Goal: Transaction & Acquisition: Purchase product/service

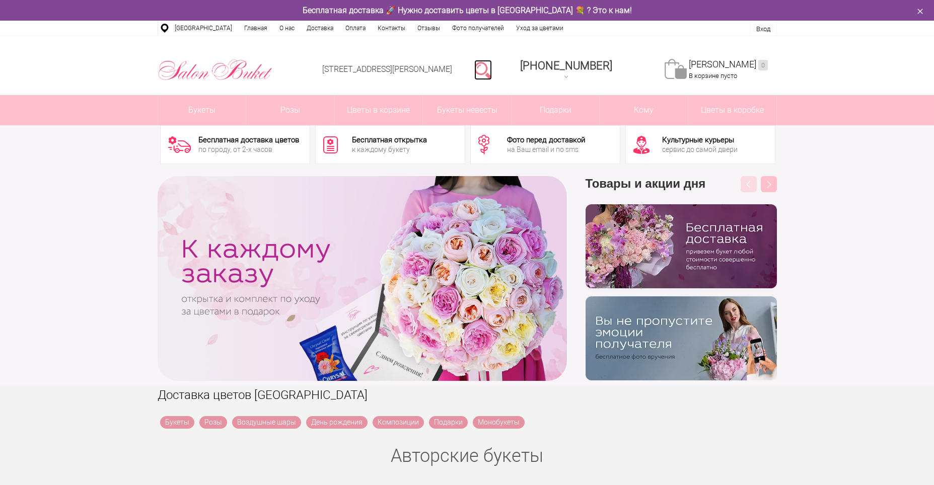
click at [492, 71] on link at bounding box center [483, 70] width 18 height 20
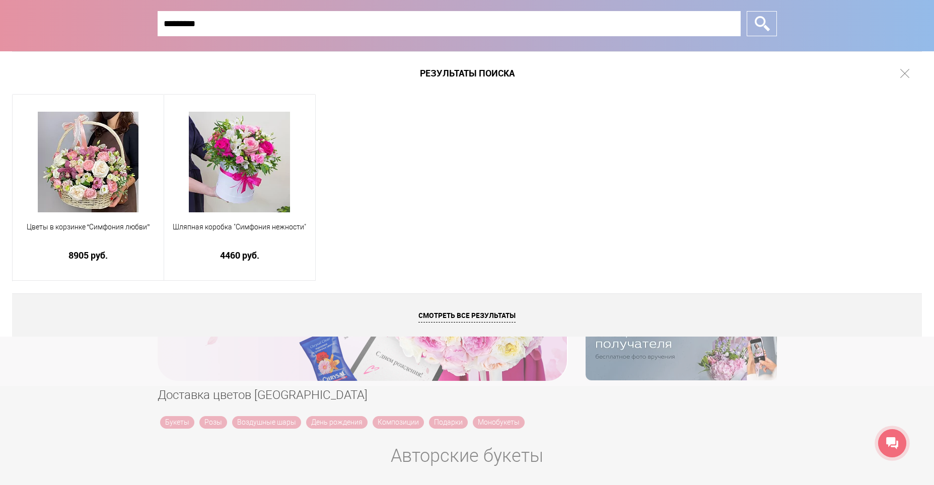
type input "********"
click at [747, 11] on input "*" at bounding box center [762, 23] width 30 height 25
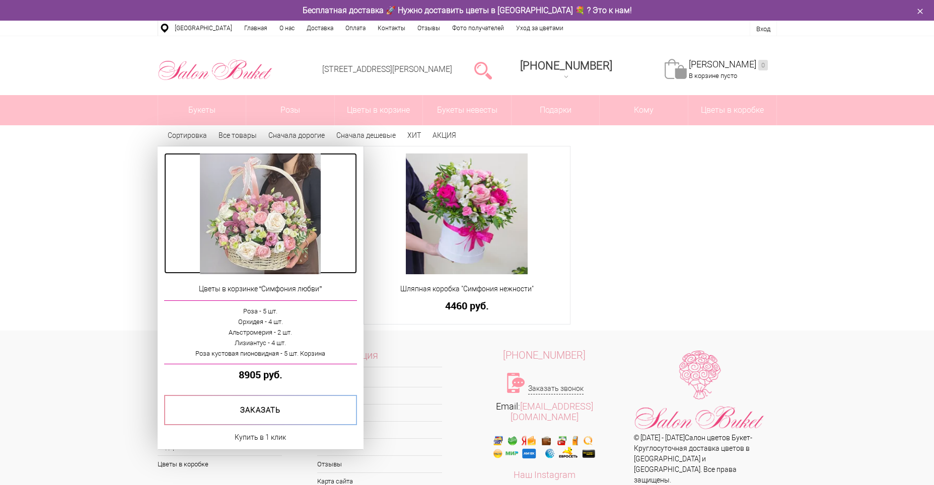
click at [310, 238] on img at bounding box center [260, 214] width 121 height 121
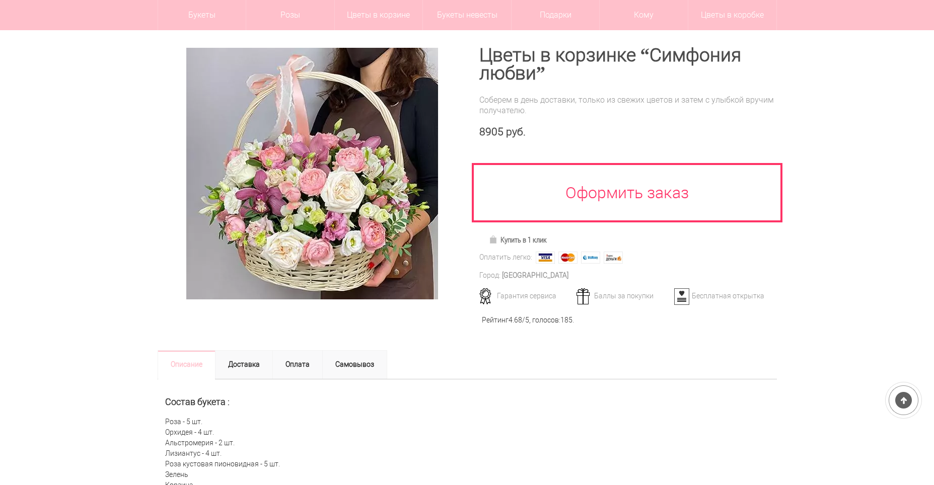
scroll to position [101, 0]
click at [113, 209] on div at bounding box center [467, 342] width 934 height 638
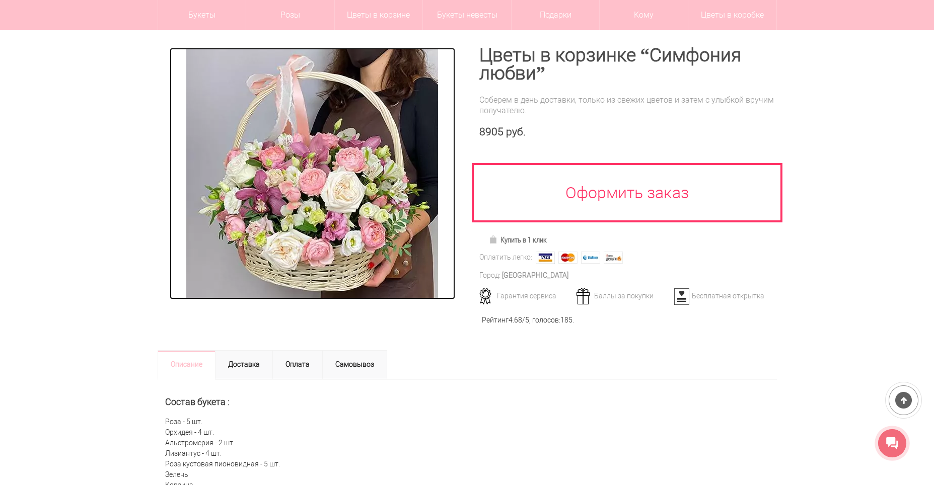
click at [272, 215] on img at bounding box center [312, 174] width 252 height 252
